Goal: Find specific page/section: Find specific page/section

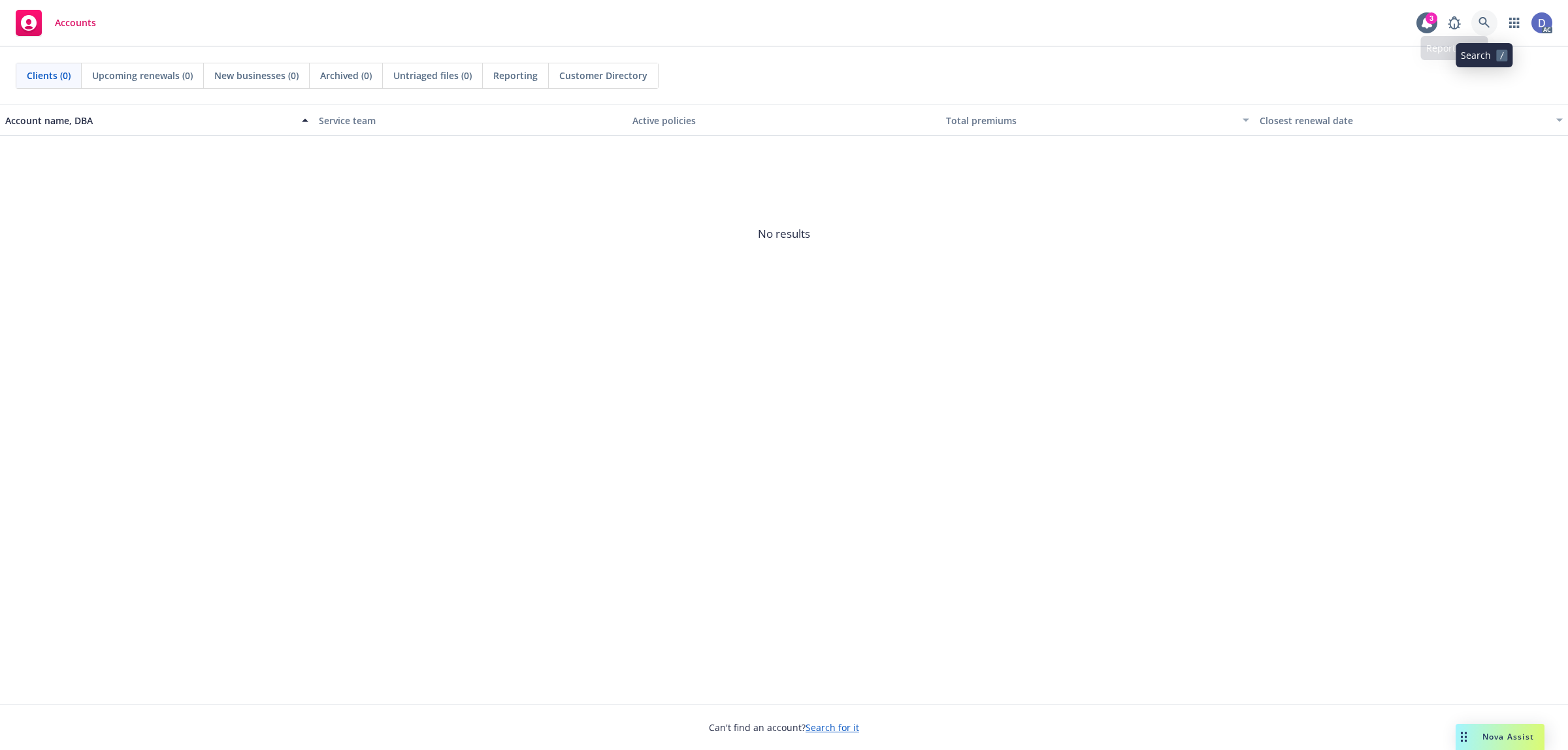
click at [1477, 25] on link at bounding box center [1484, 23] width 26 height 26
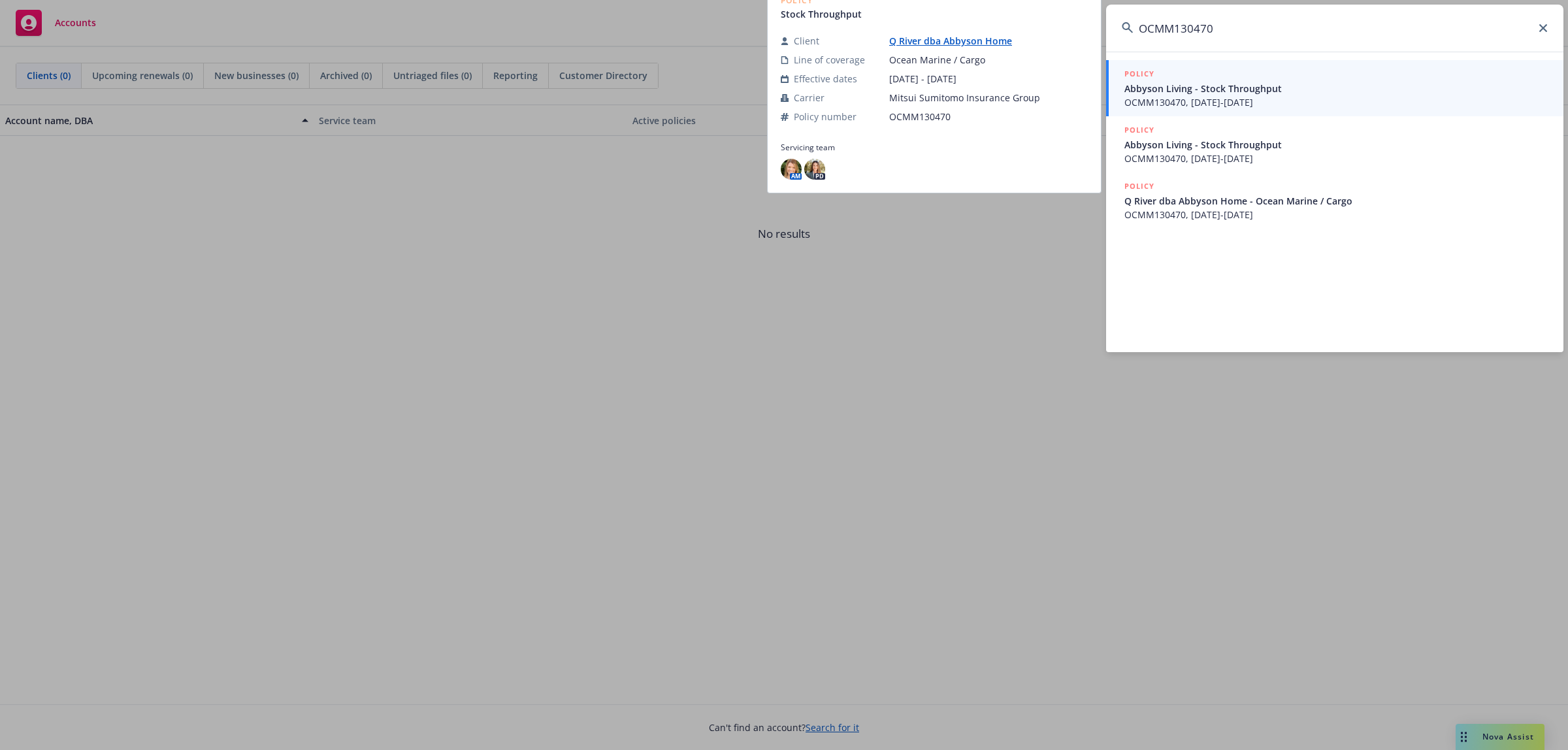
type input "OCMM130470"
click at [1341, 75] on div "POLICY" at bounding box center [1336, 75] width 423 height 15
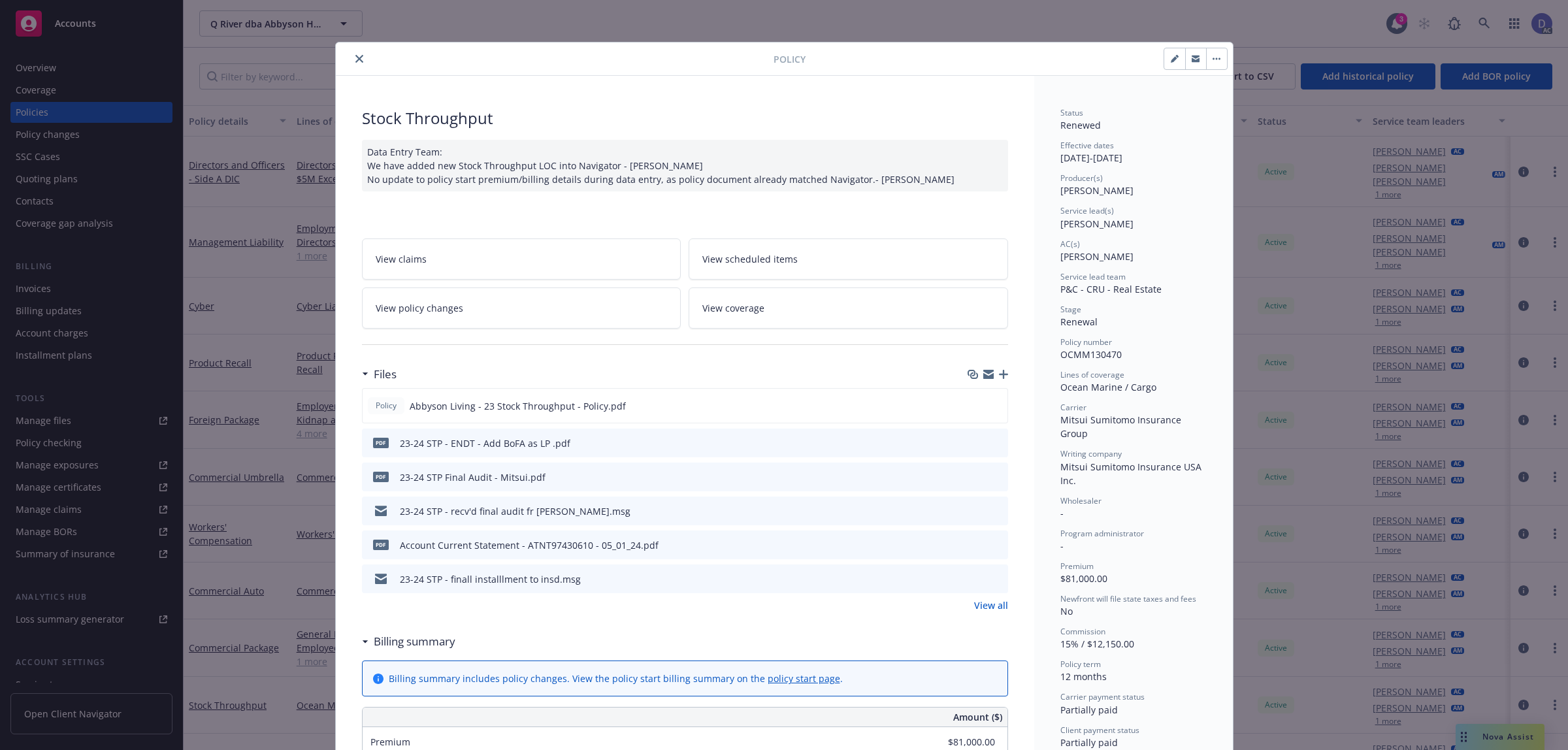
click at [356, 58] on icon "close" at bounding box center [359, 58] width 8 height 8
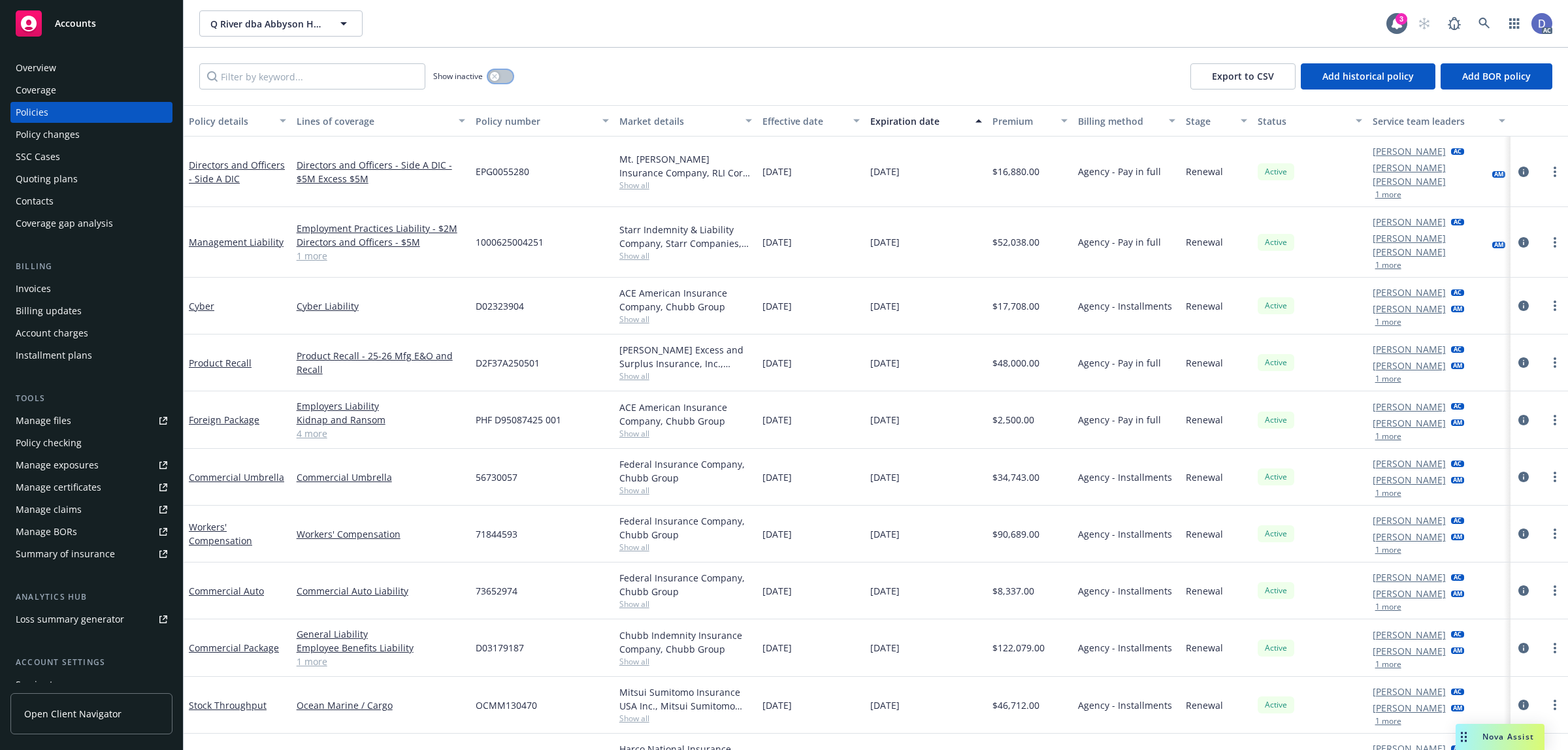
click at [492, 82] on button "button" at bounding box center [501, 76] width 25 height 13
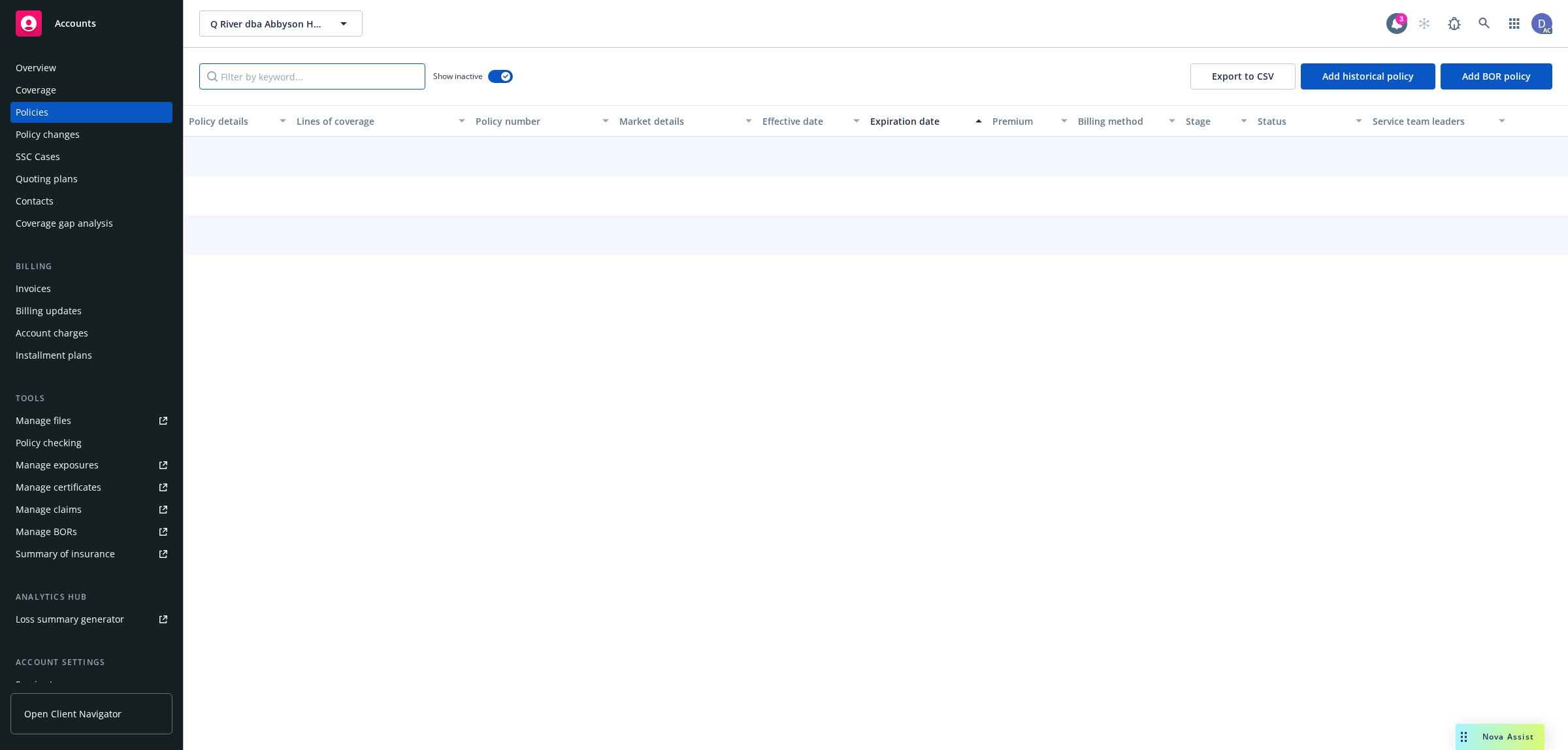
click at [390, 77] on input "Filter by keyword..." at bounding box center [312, 77] width 226 height 26
paste input "OCMM130470"
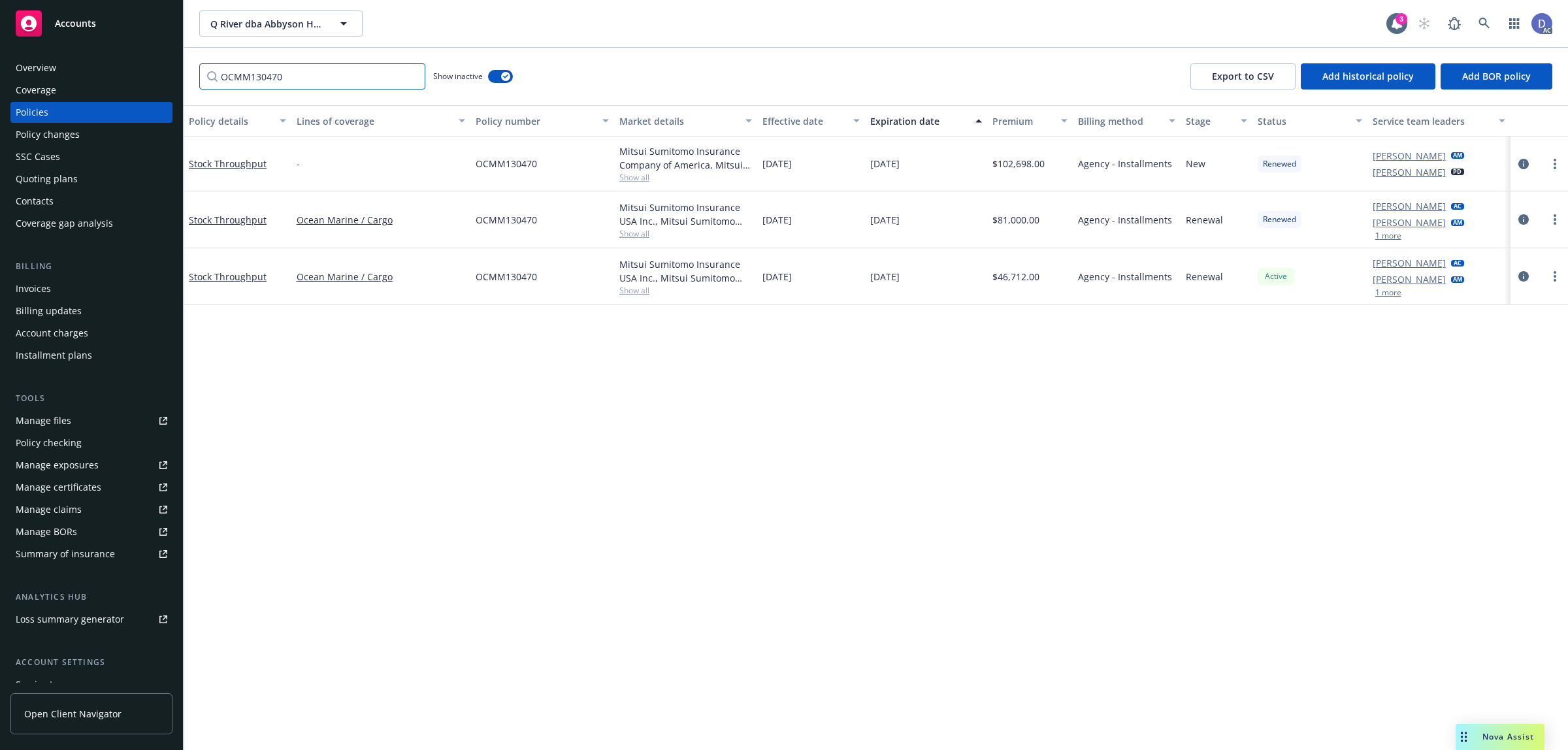
type input "OCMM130470"
